Goal: Task Accomplishment & Management: Use online tool/utility

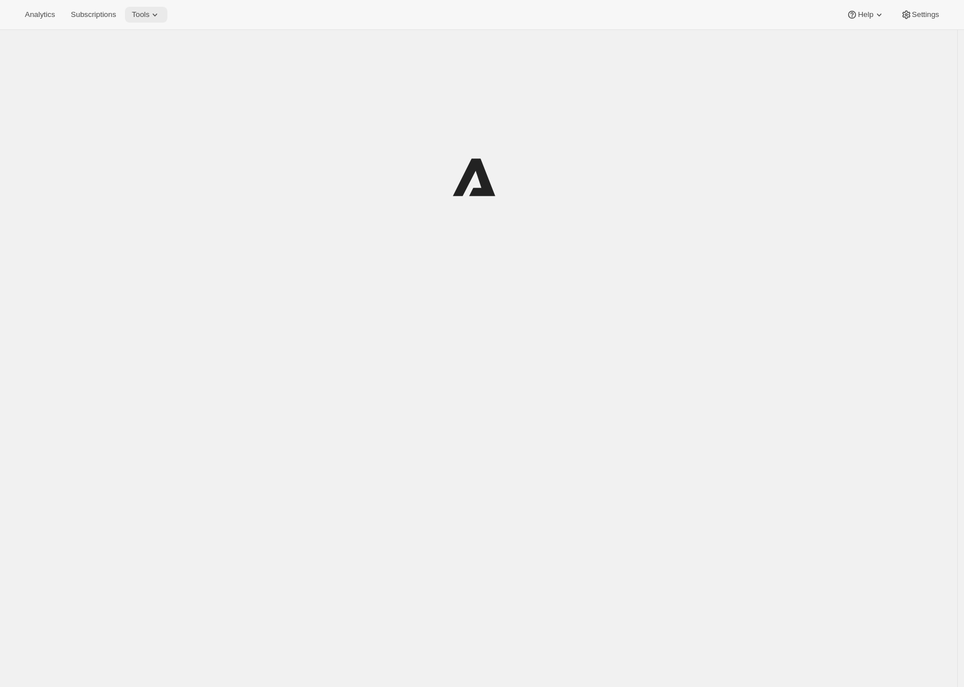
click at [157, 18] on icon at bounding box center [154, 14] width 11 height 11
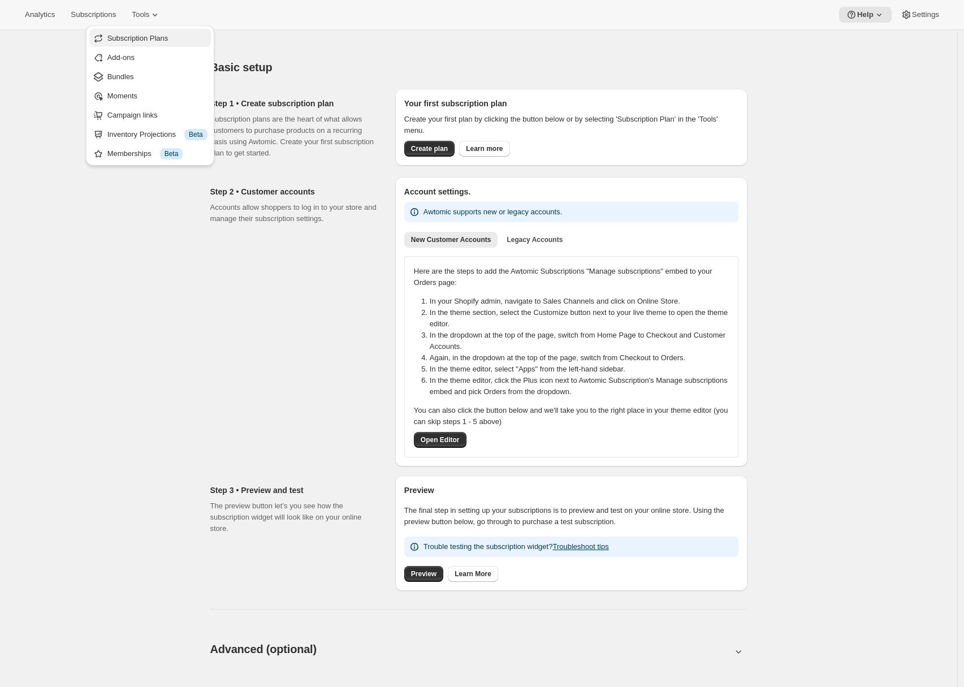
click at [148, 44] on button "Subscription Plans" at bounding box center [150, 38] width 122 height 18
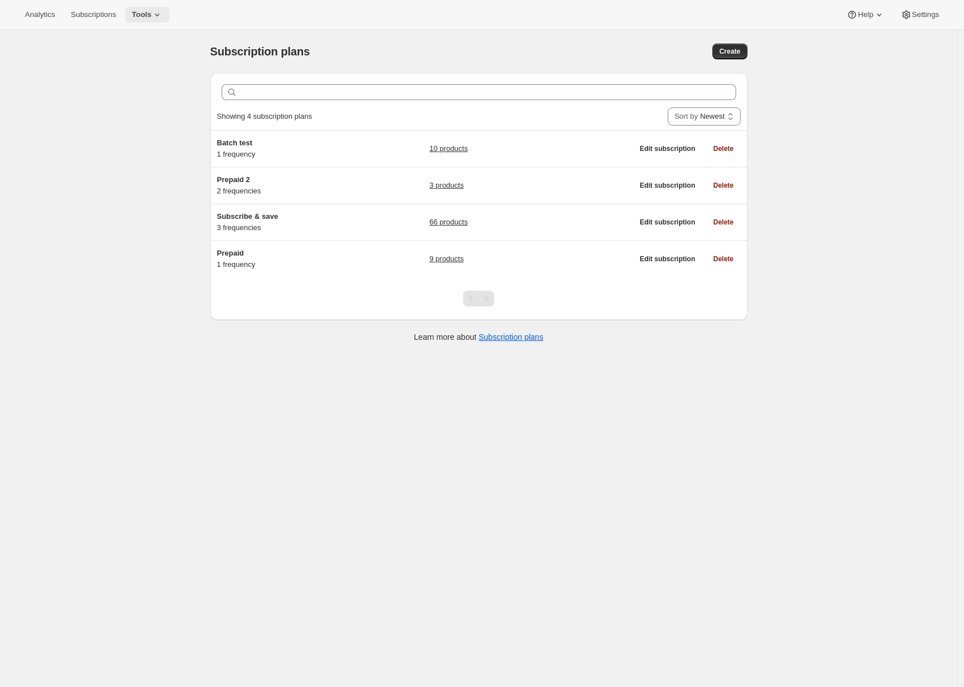
click at [146, 16] on span "Tools" at bounding box center [142, 14] width 20 height 9
click at [133, 75] on span "Bundles" at bounding box center [120, 76] width 27 height 8
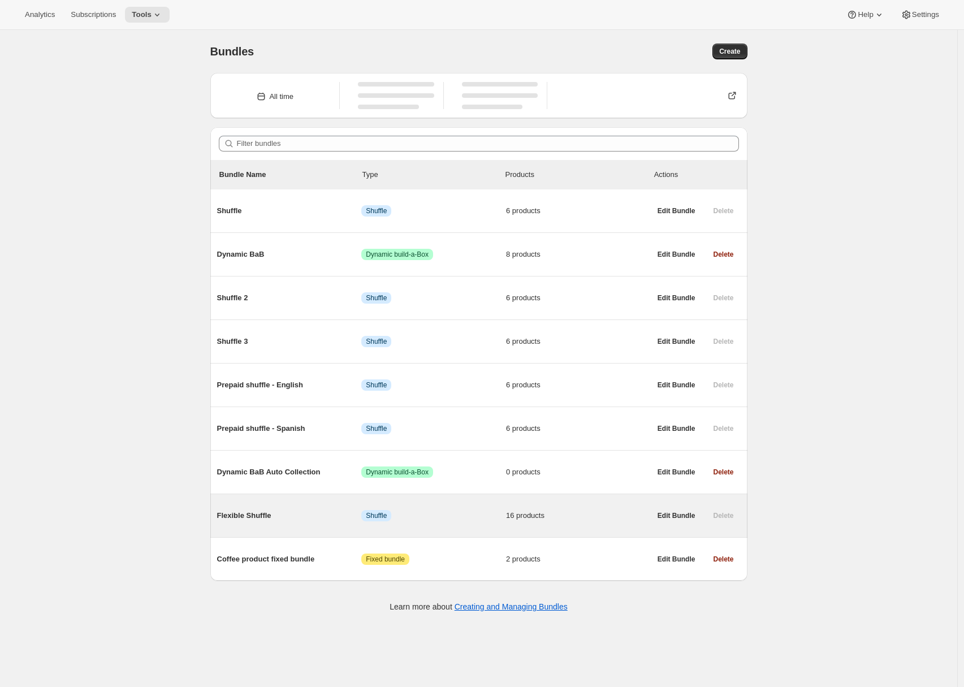
click at [316, 520] on span "Flexible Shuffle" at bounding box center [289, 515] width 145 height 11
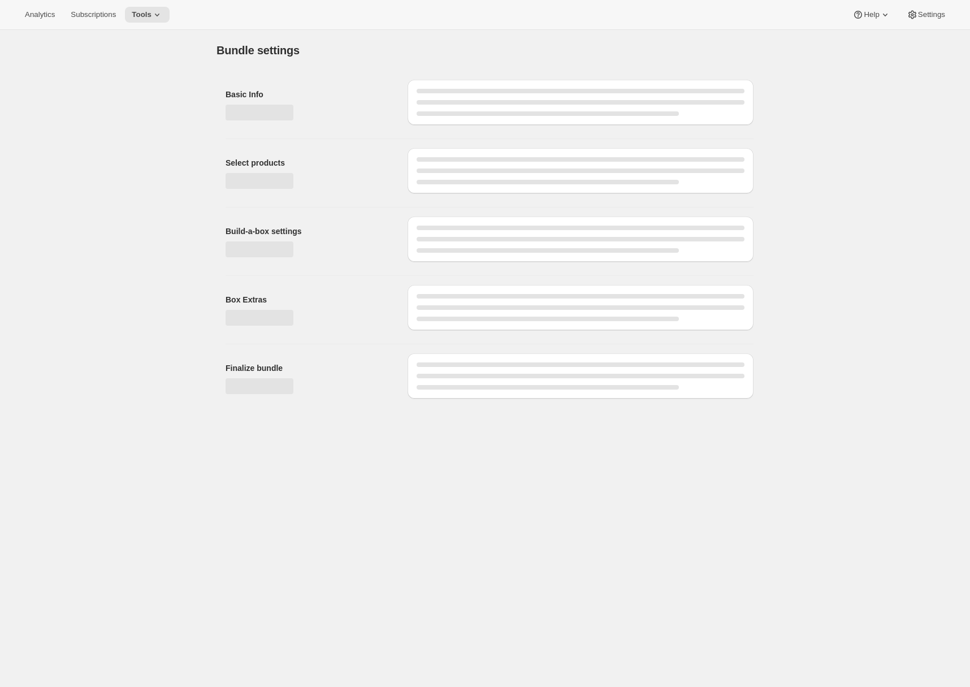
type input "Flexible Shuffle"
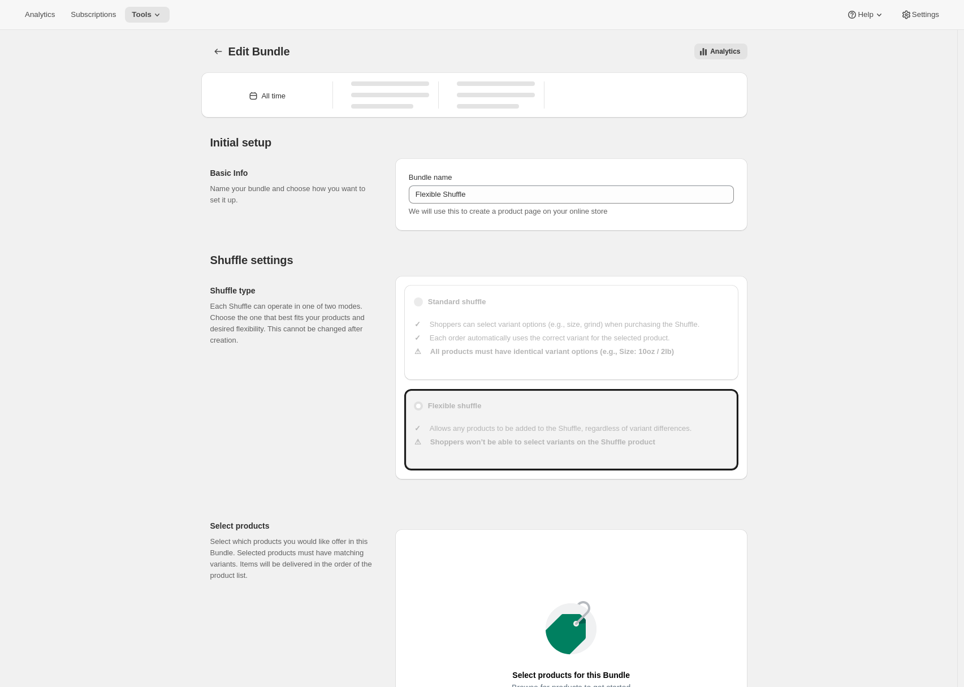
type input "50"
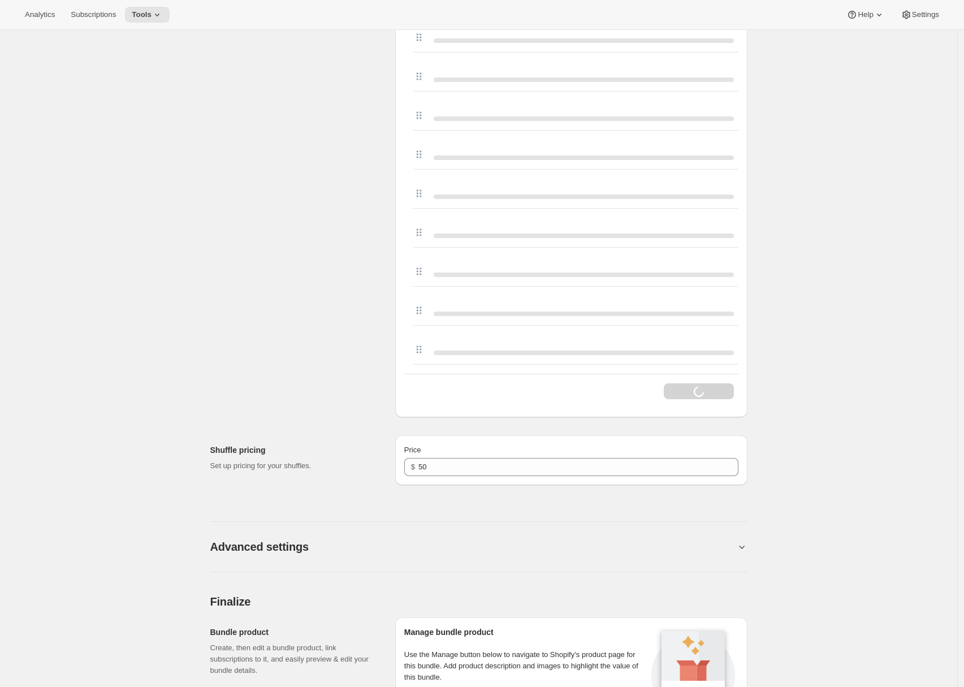
scroll to position [882, 0]
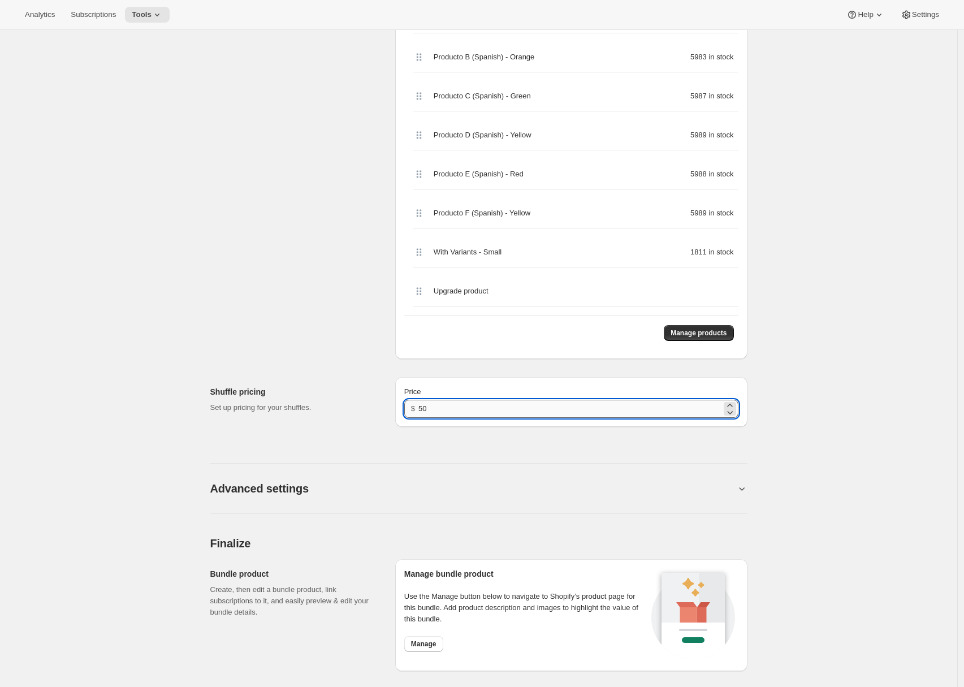
click at [441, 408] on input "50" at bounding box center [569, 409] width 303 height 18
